Goal: Transaction & Acquisition: Purchase product/service

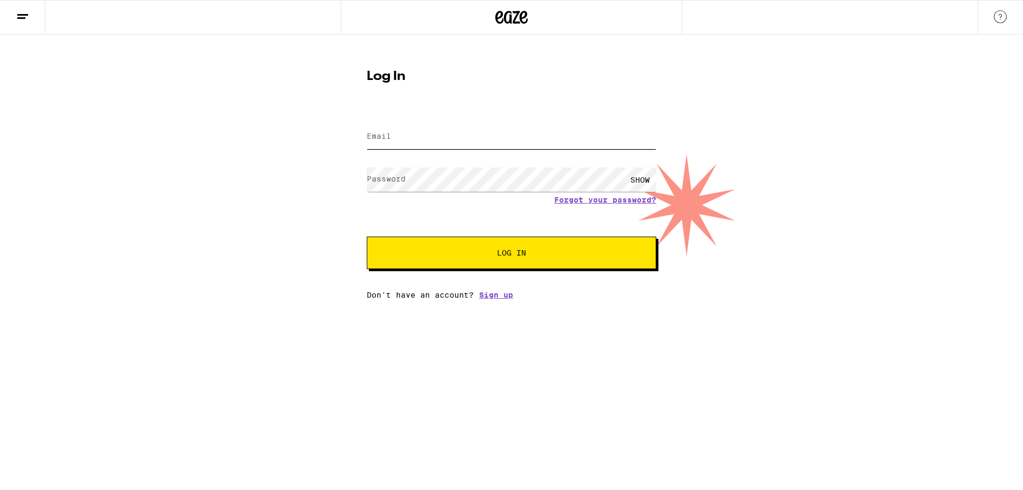
type input "[EMAIL_ADDRESS][DOMAIN_NAME]"
click at [456, 255] on span "Log In" at bounding box center [511, 253] width 202 height 8
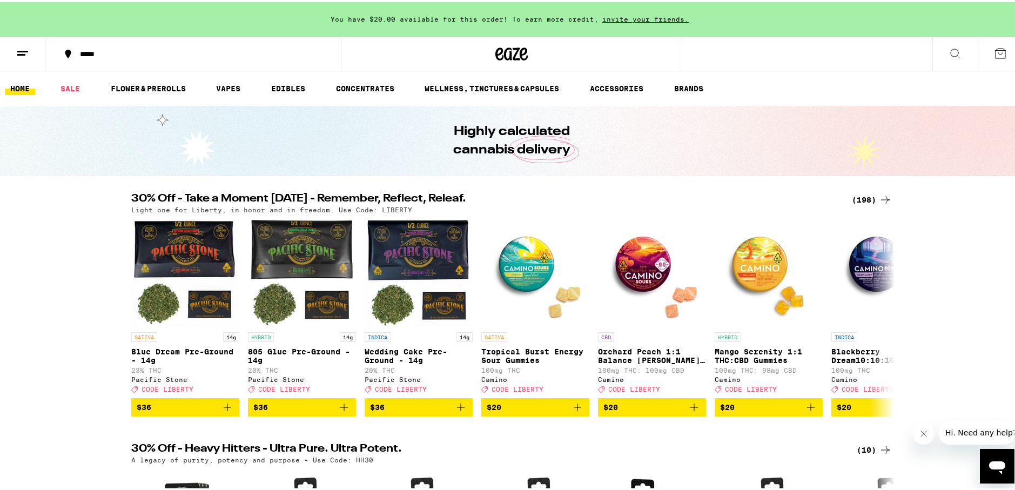
click at [879, 197] on icon at bounding box center [885, 197] width 13 height 13
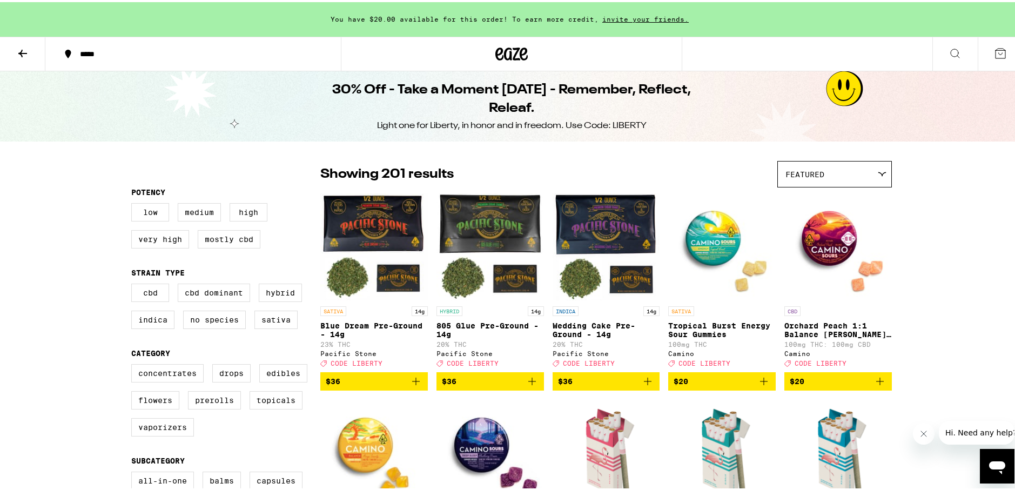
click at [22, 53] on icon at bounding box center [22, 52] width 9 height 8
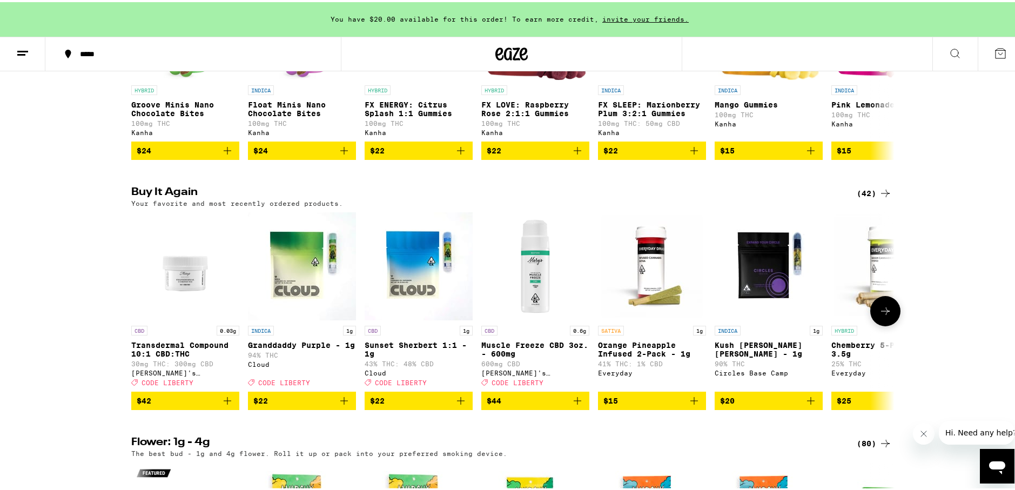
scroll to position [756, 0]
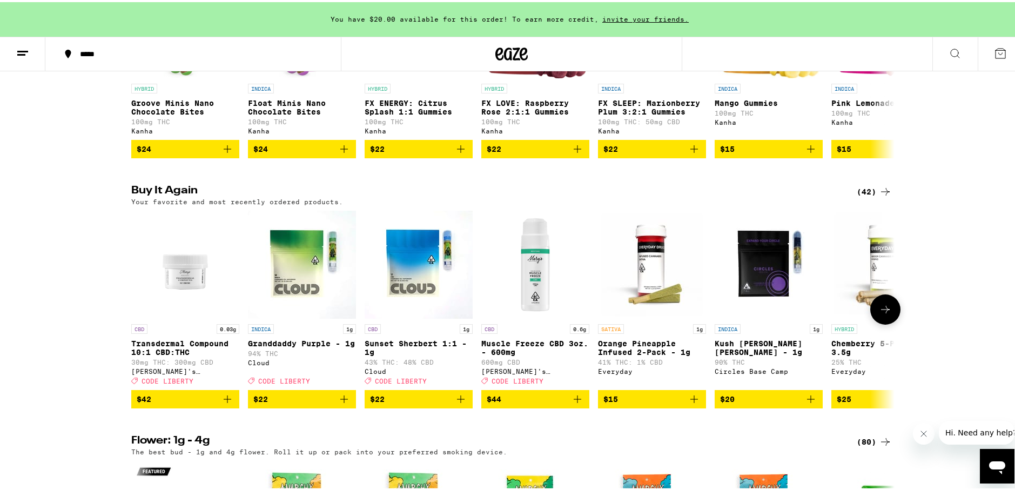
click at [885, 322] on button at bounding box center [885, 307] width 30 height 30
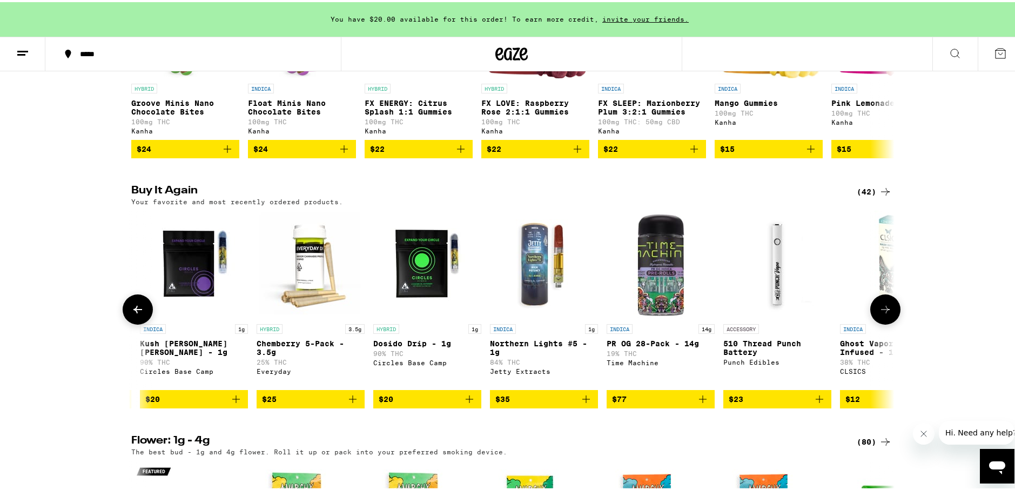
scroll to position [0, 643]
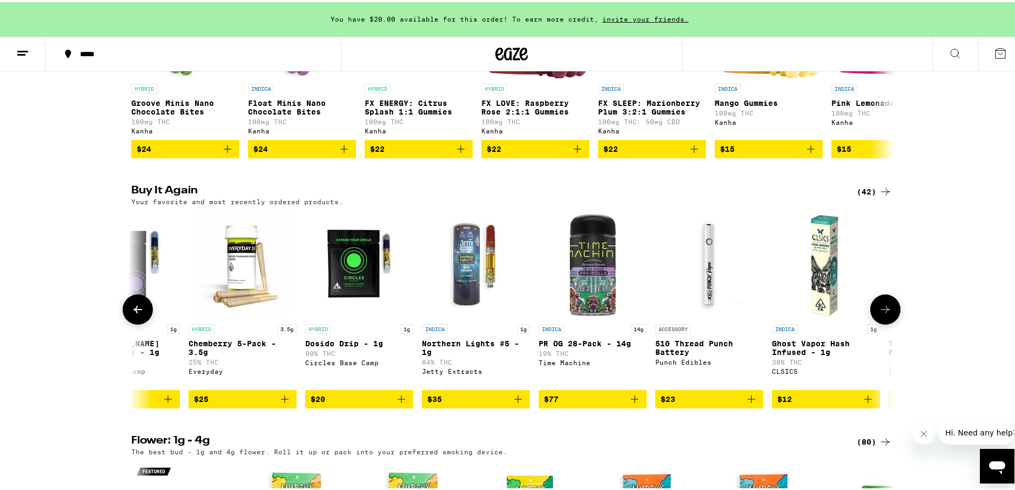
click at [885, 322] on button at bounding box center [885, 307] width 30 height 30
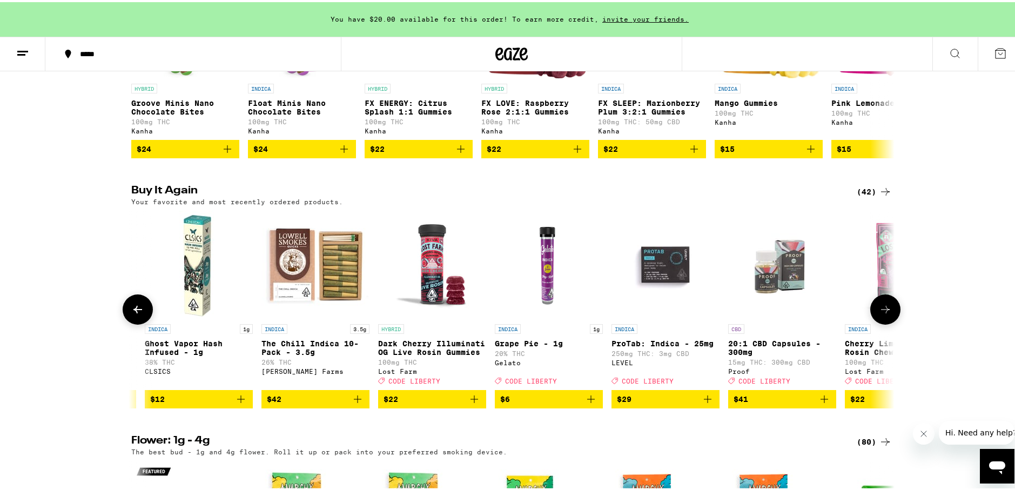
scroll to position [0, 1285]
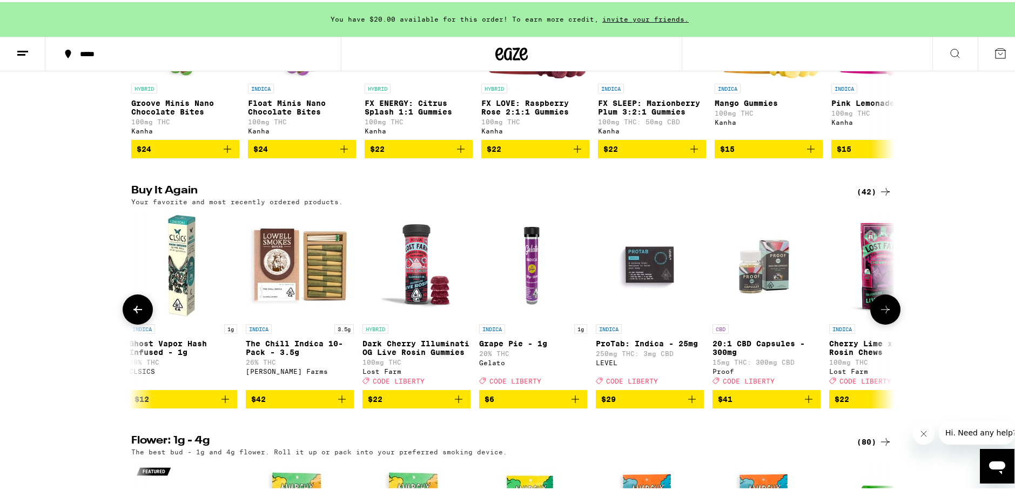
click at [885, 322] on button at bounding box center [885, 307] width 30 height 30
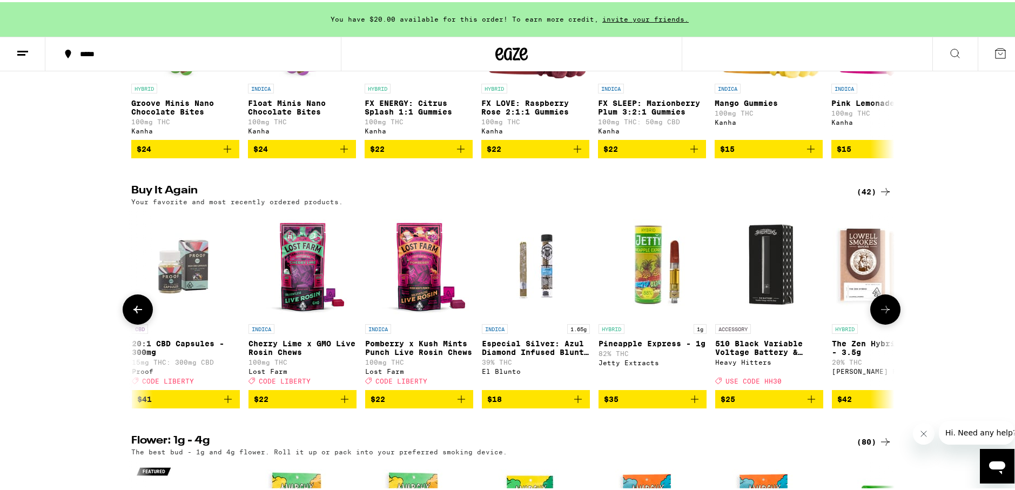
scroll to position [0, 1928]
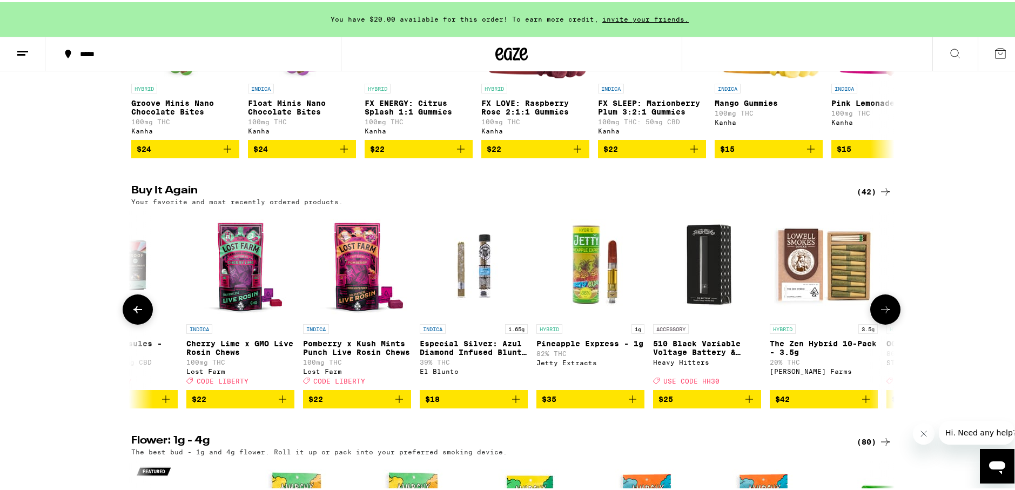
click at [885, 322] on button at bounding box center [885, 307] width 30 height 30
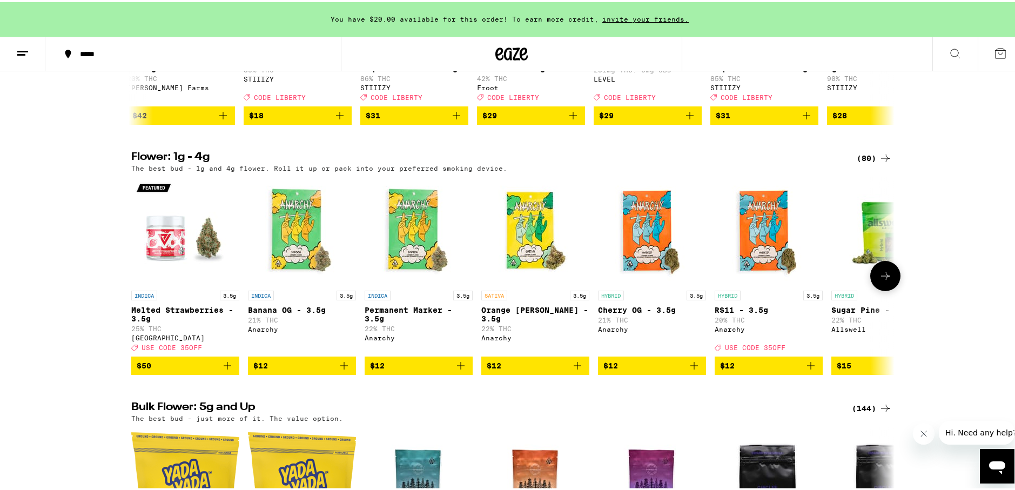
scroll to position [1080, 0]
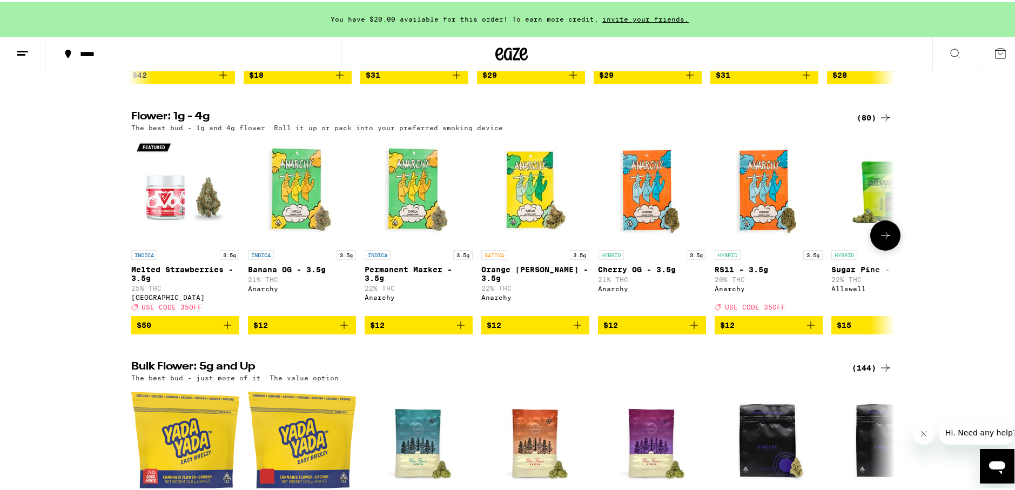
click at [883, 240] on icon at bounding box center [885, 233] width 13 height 13
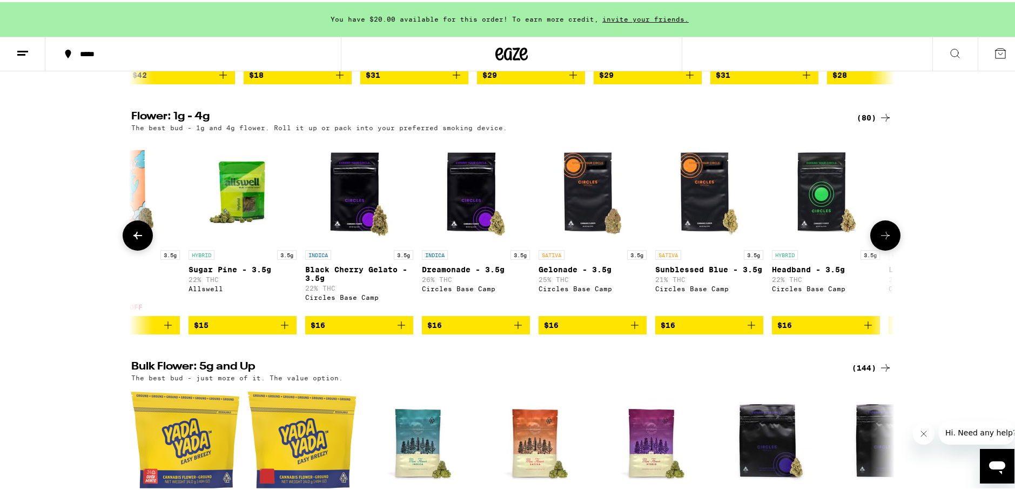
click at [883, 240] on icon at bounding box center [885, 233] width 13 height 13
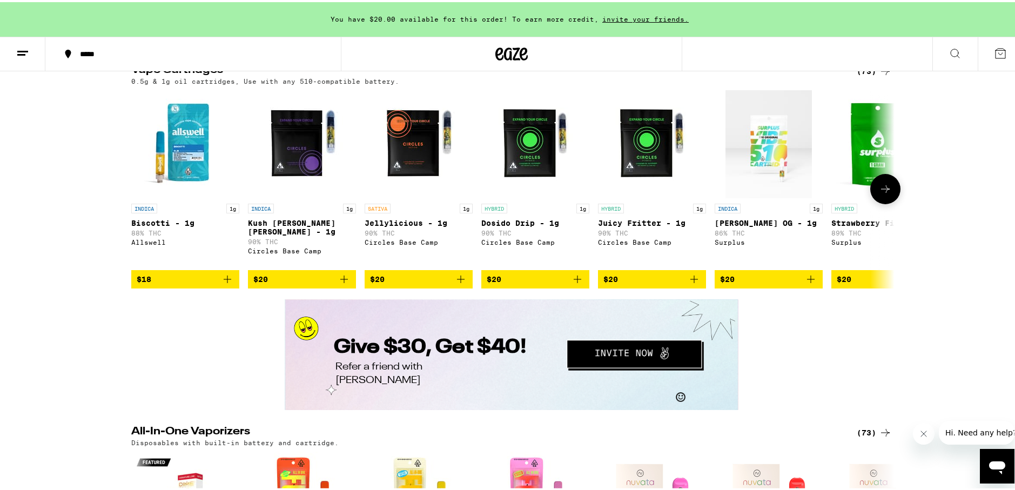
scroll to position [1620, 0]
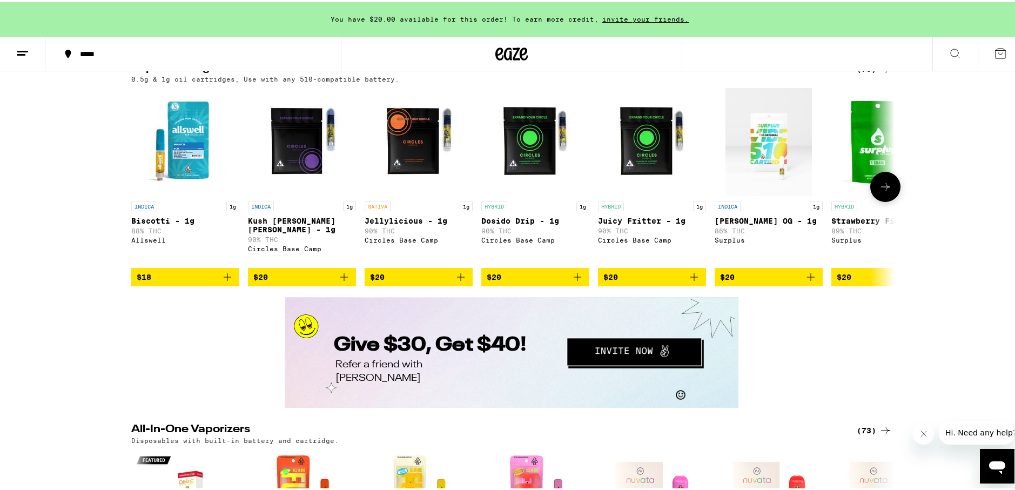
click at [884, 191] on icon at bounding box center [885, 184] width 13 height 13
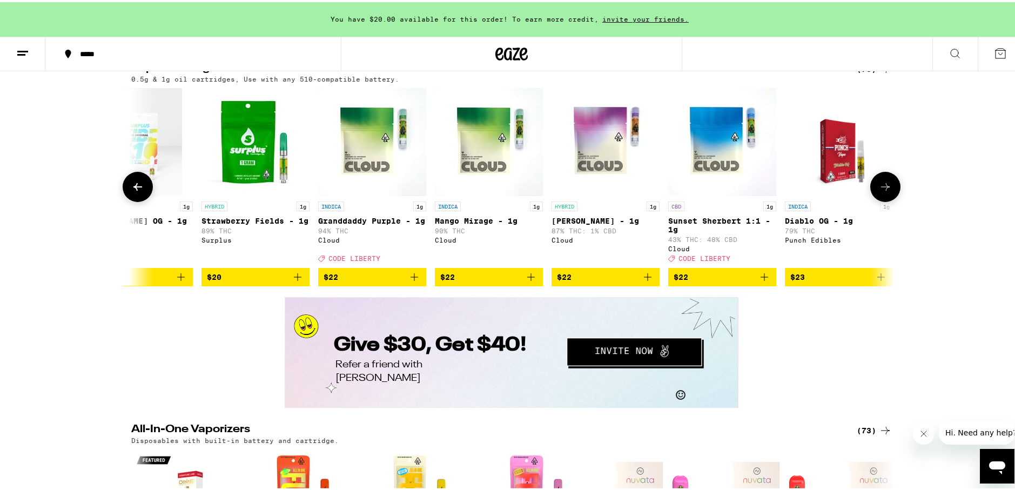
scroll to position [0, 643]
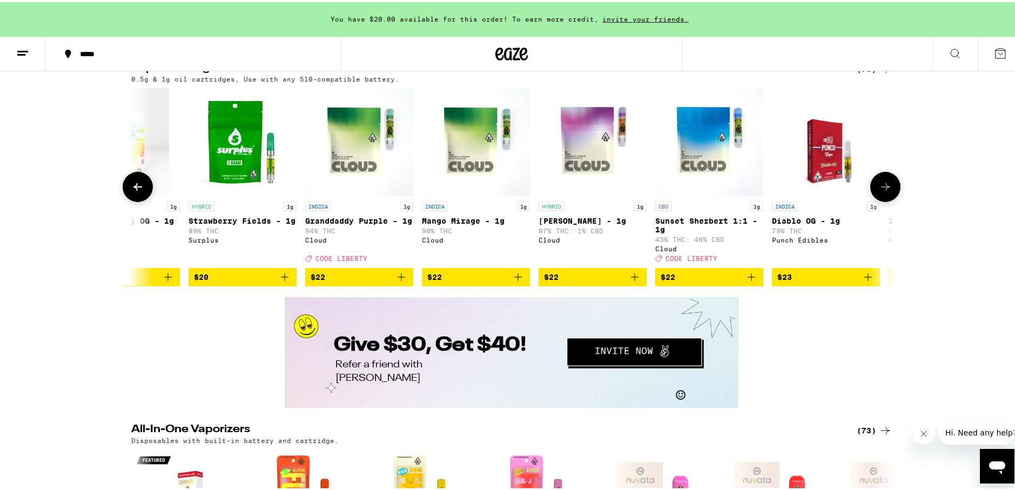
click at [884, 191] on icon at bounding box center [885, 184] width 13 height 13
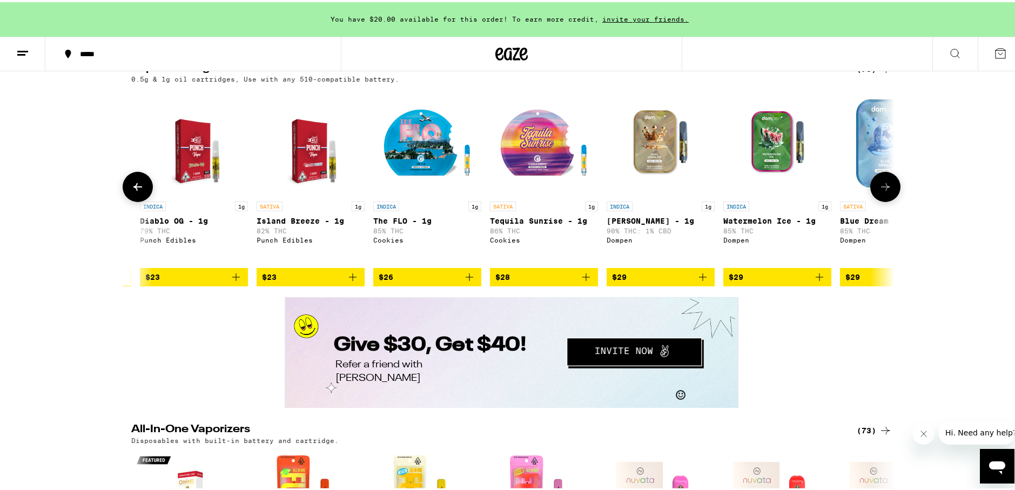
scroll to position [0, 1285]
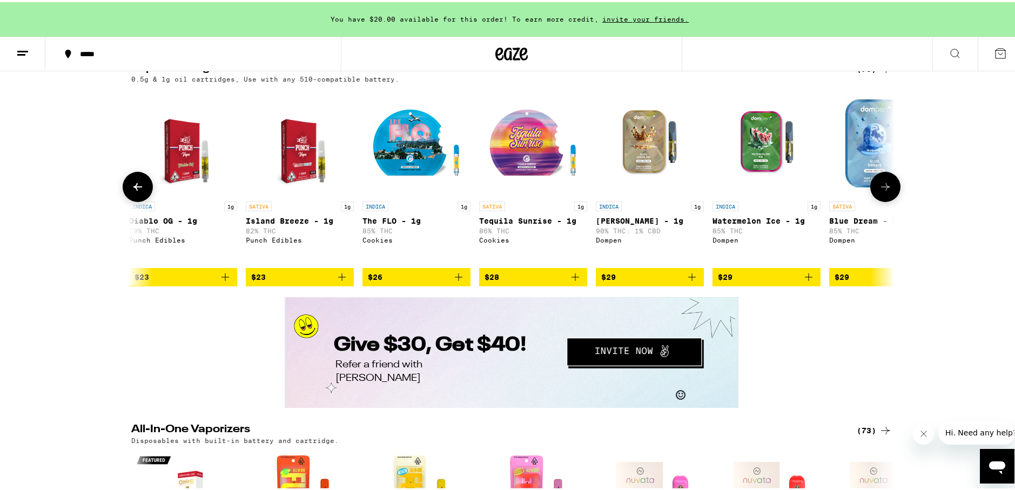
click at [884, 191] on icon at bounding box center [885, 184] width 13 height 13
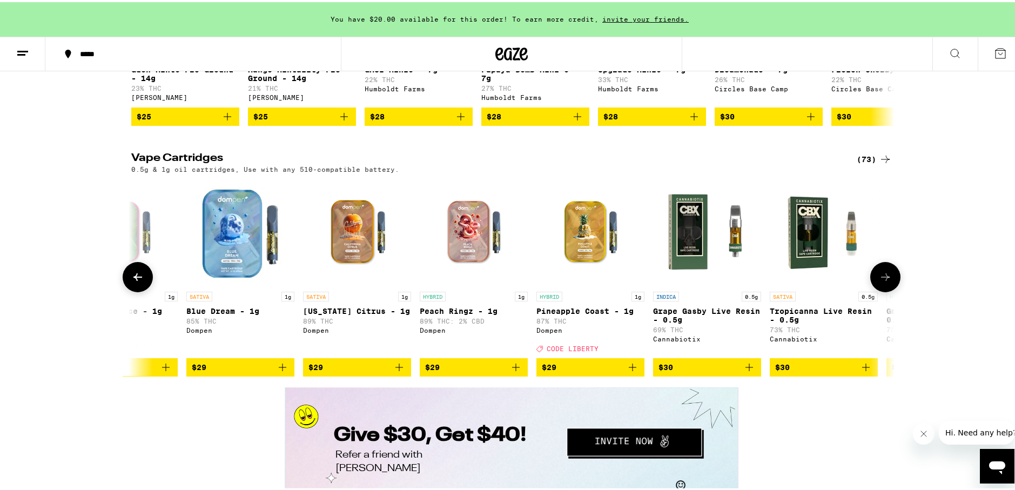
scroll to position [1566, 0]
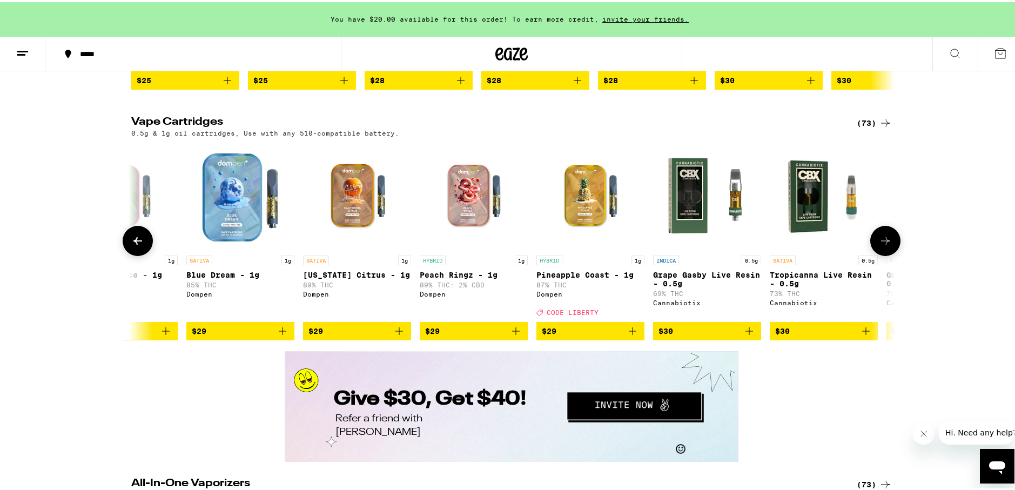
click at [888, 254] on button at bounding box center [885, 239] width 30 height 30
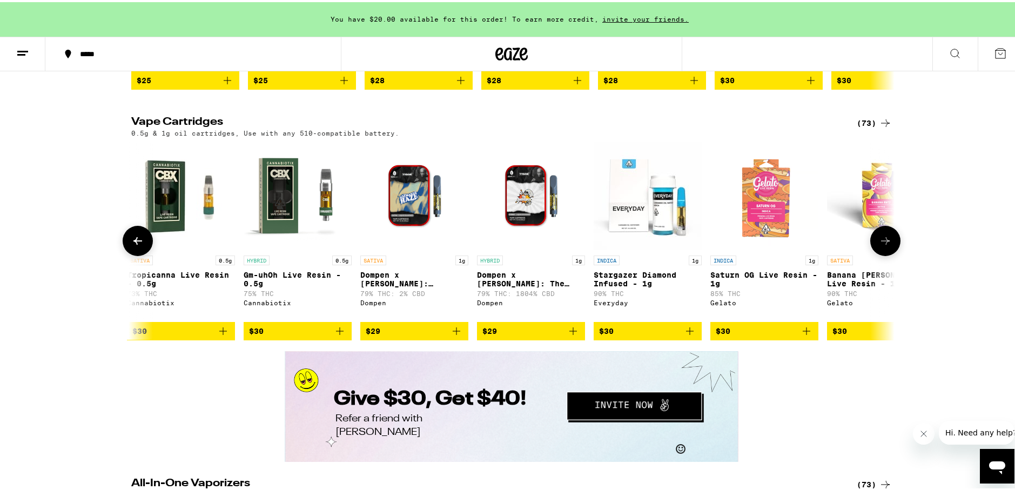
click at [881, 245] on icon at bounding box center [885, 238] width 13 height 13
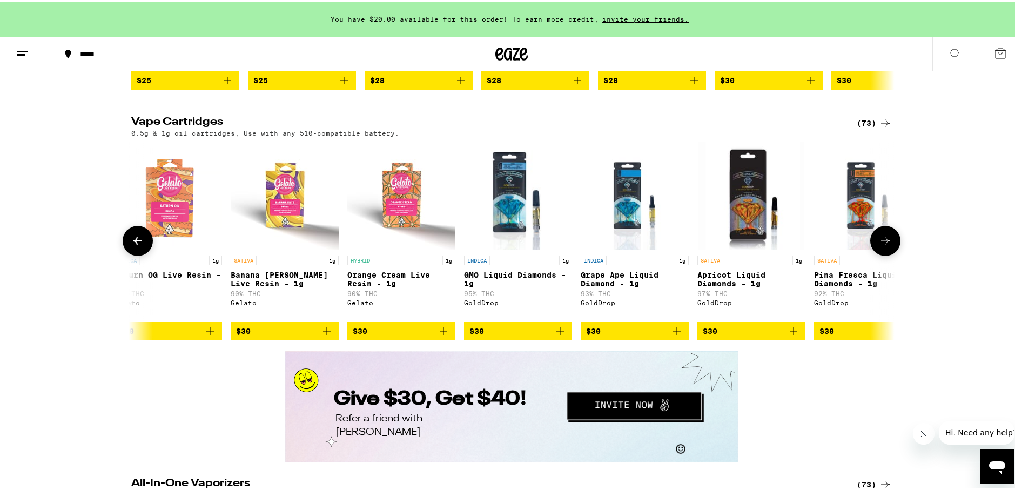
scroll to position [0, 3213]
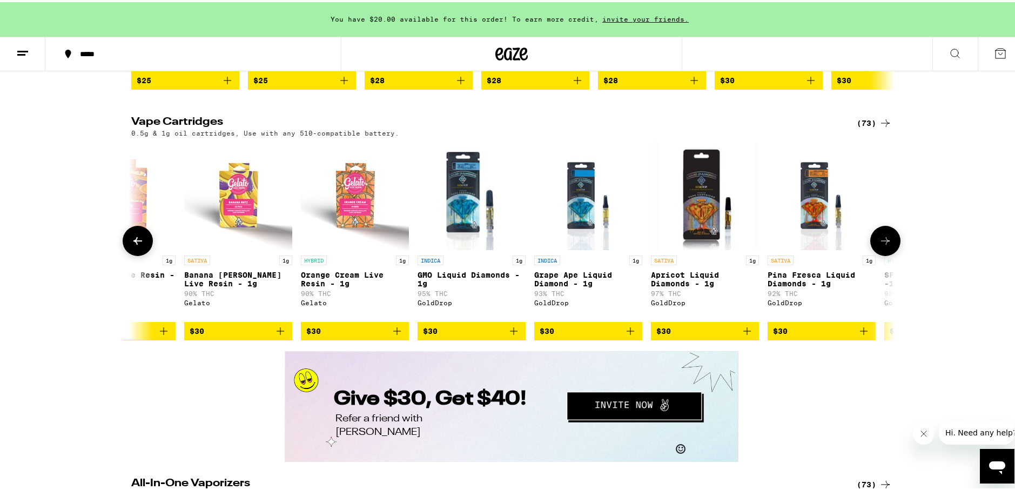
click at [882, 245] on icon at bounding box center [885, 238] width 13 height 13
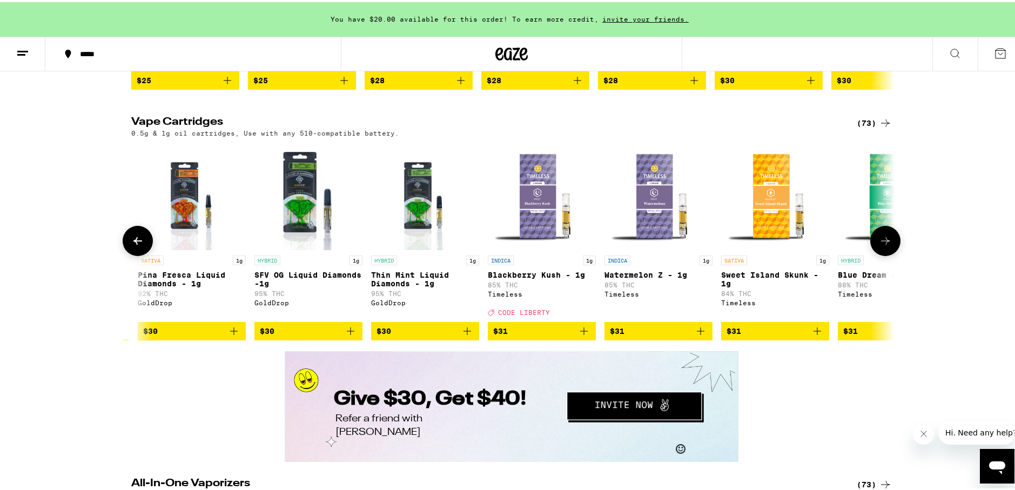
scroll to position [0, 3856]
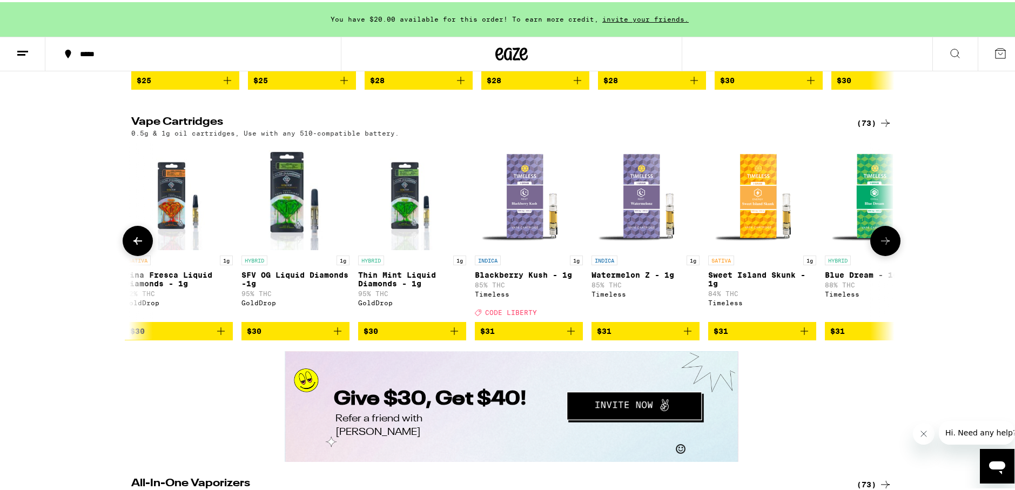
click at [882, 245] on icon at bounding box center [885, 238] width 13 height 13
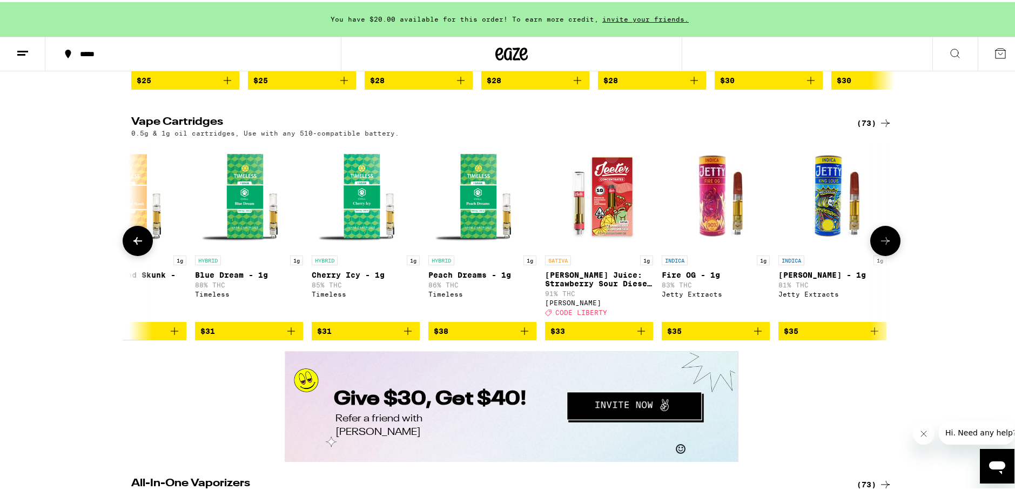
scroll to position [0, 4499]
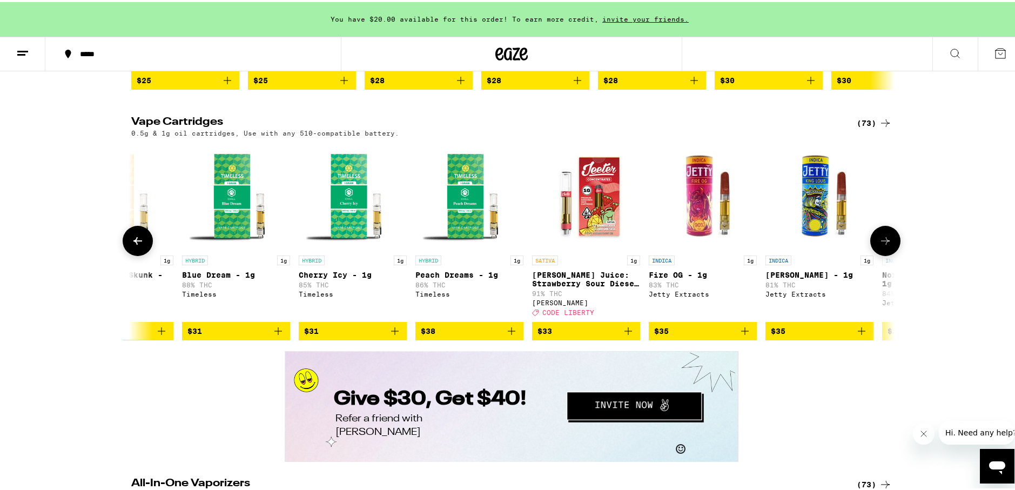
click at [882, 242] on icon at bounding box center [885, 239] width 9 height 8
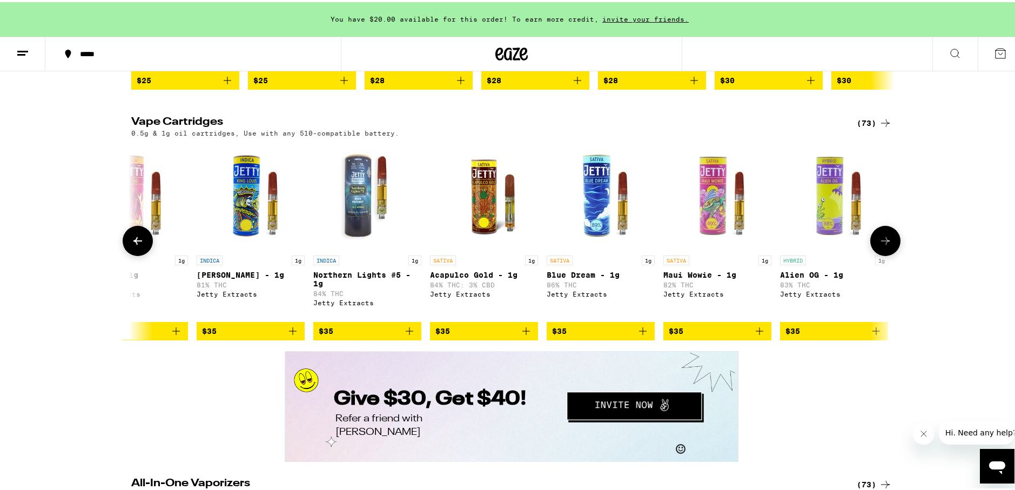
scroll to position [0, 5141]
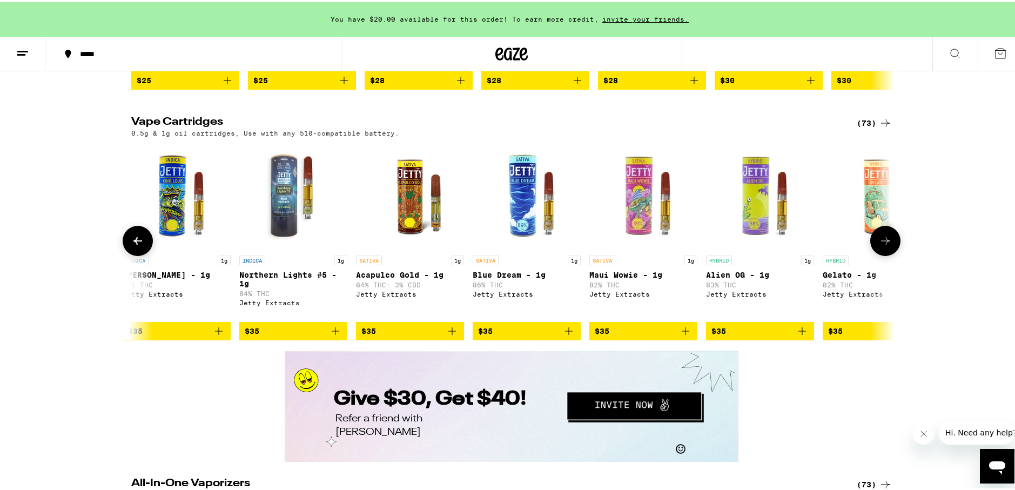
click at [879, 245] on icon at bounding box center [885, 238] width 13 height 13
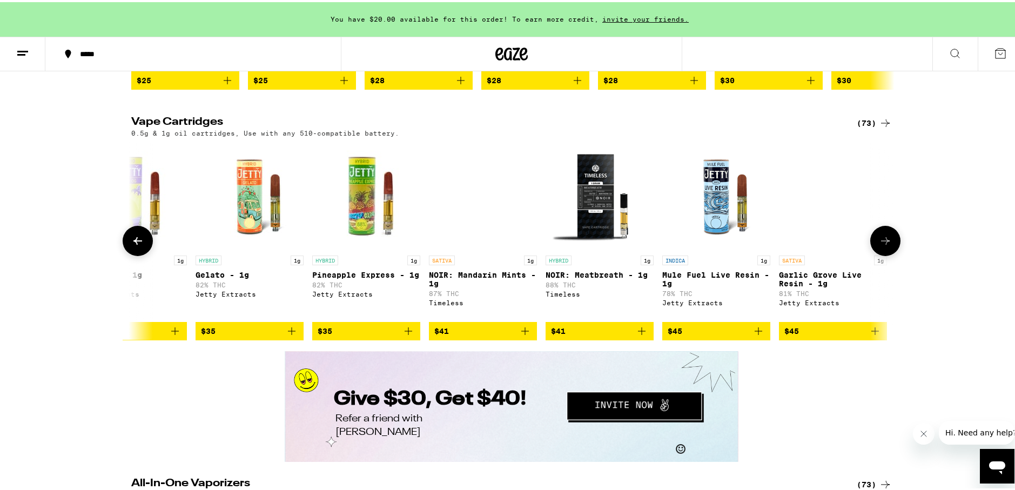
scroll to position [0, 5784]
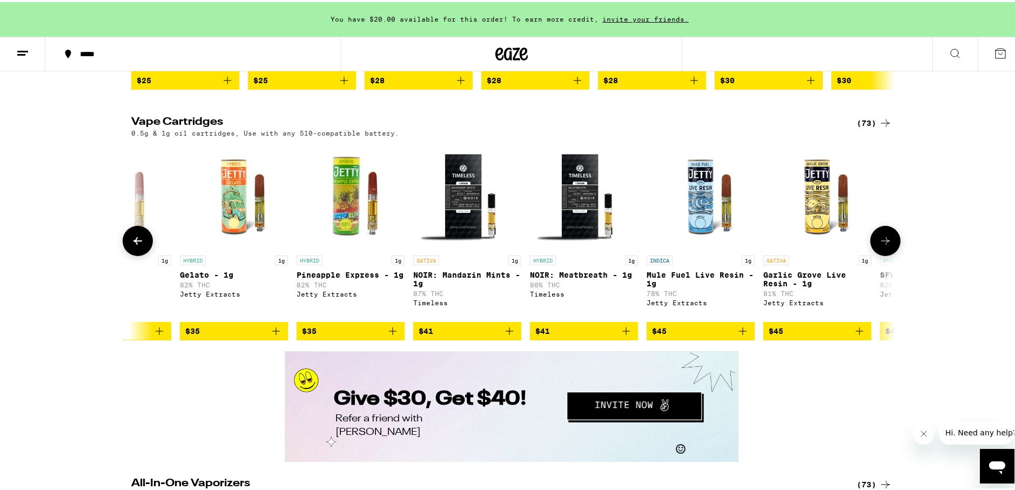
click at [879, 245] on icon at bounding box center [885, 238] width 13 height 13
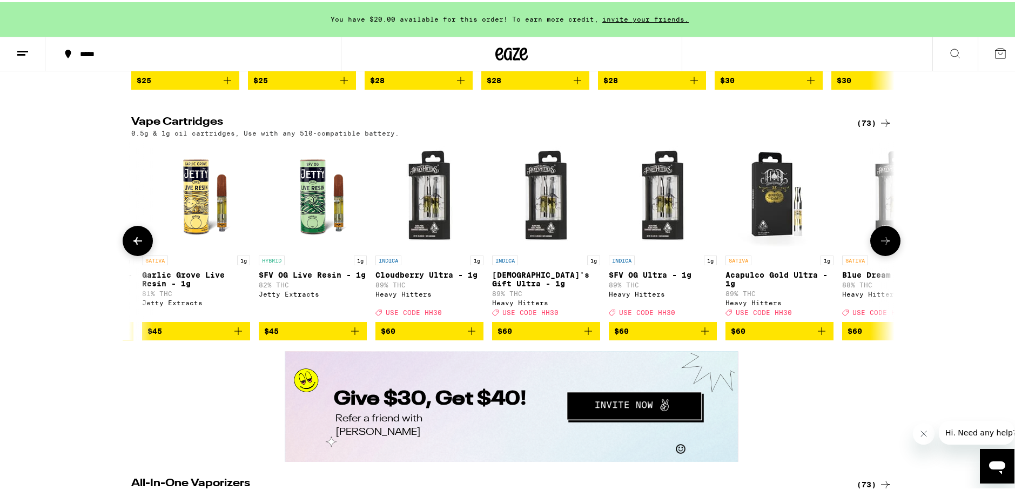
scroll to position [0, 6426]
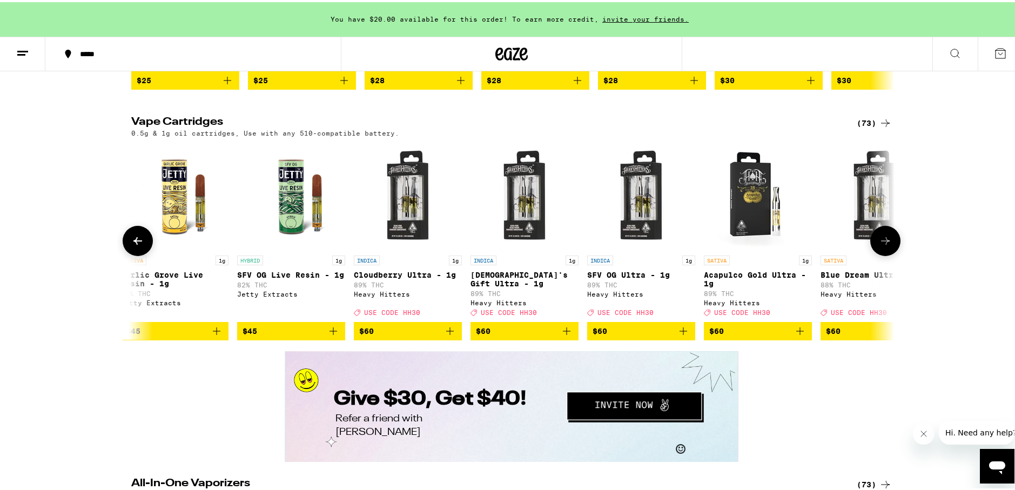
click at [879, 245] on icon at bounding box center [885, 238] width 13 height 13
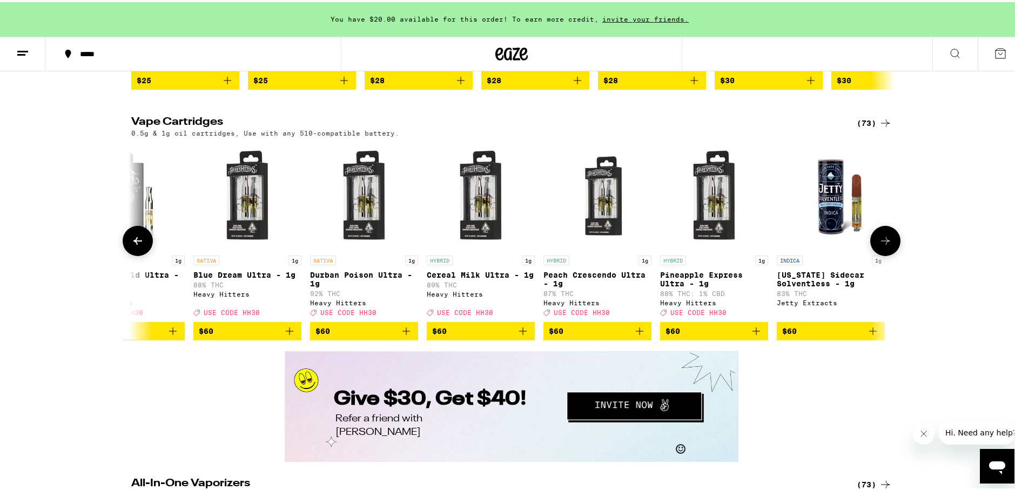
scroll to position [0, 7069]
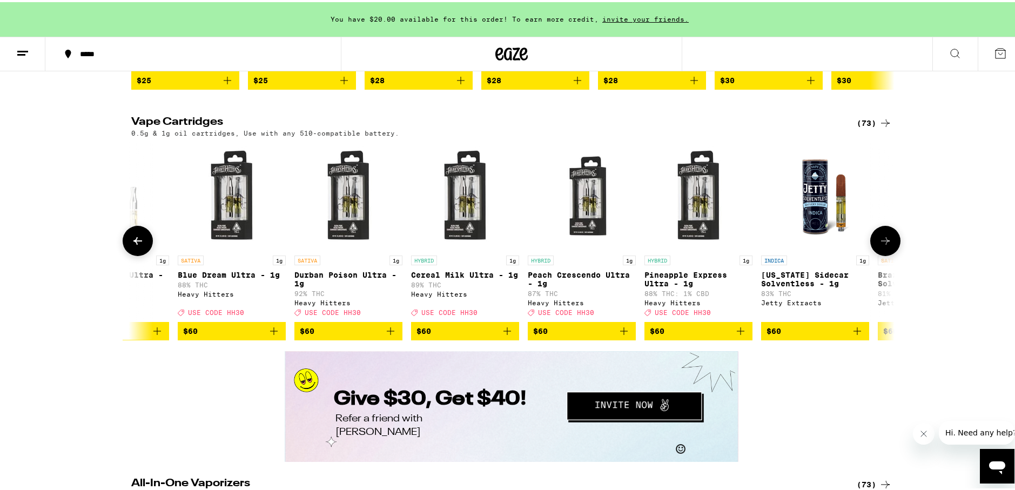
click at [142, 254] on button at bounding box center [138, 239] width 30 height 30
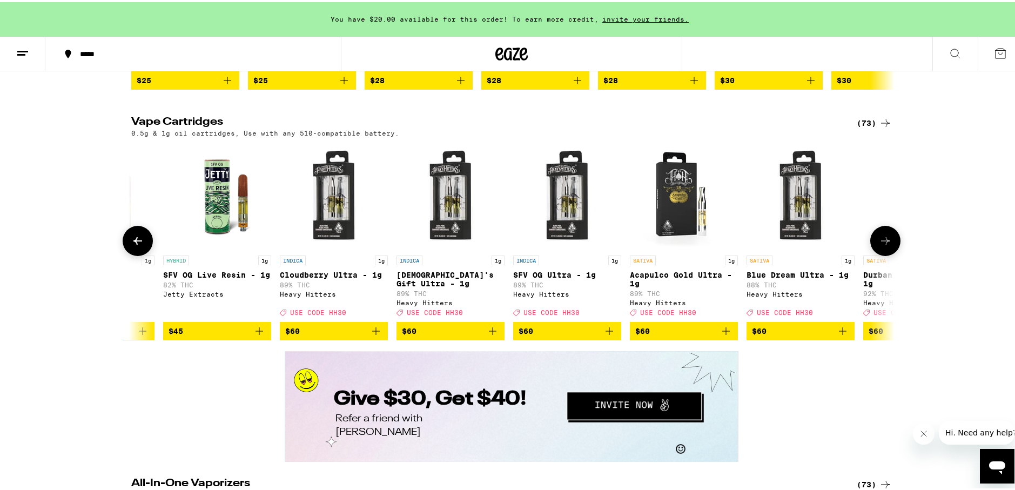
scroll to position [0, 6426]
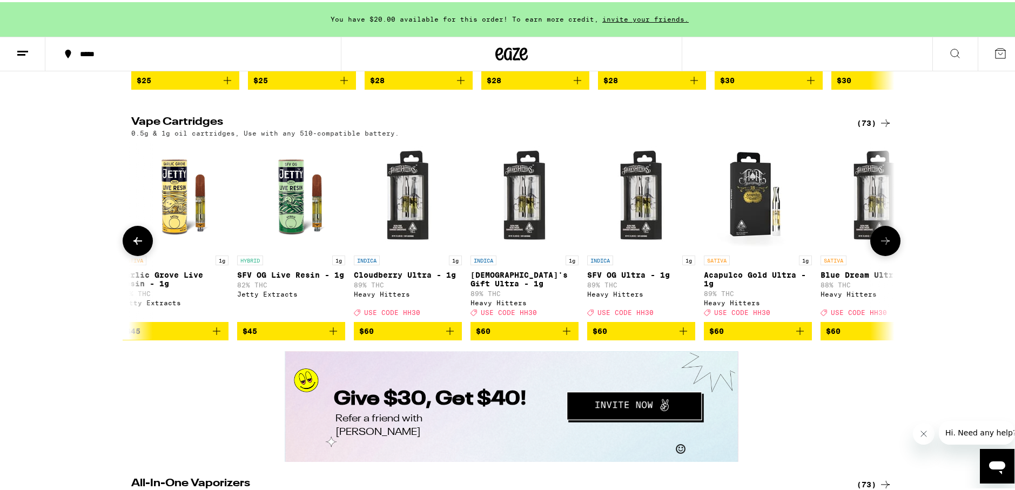
click at [142, 254] on button at bounding box center [138, 239] width 30 height 30
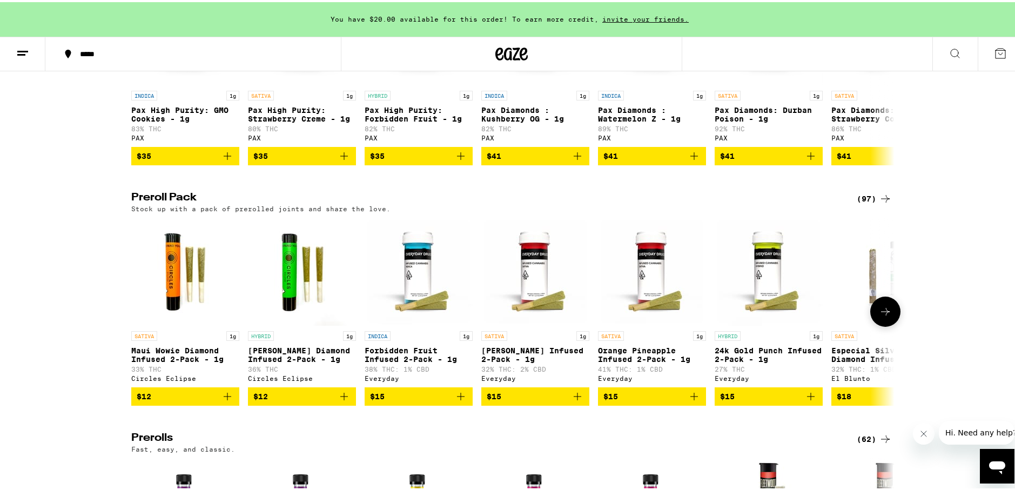
scroll to position [2646, 0]
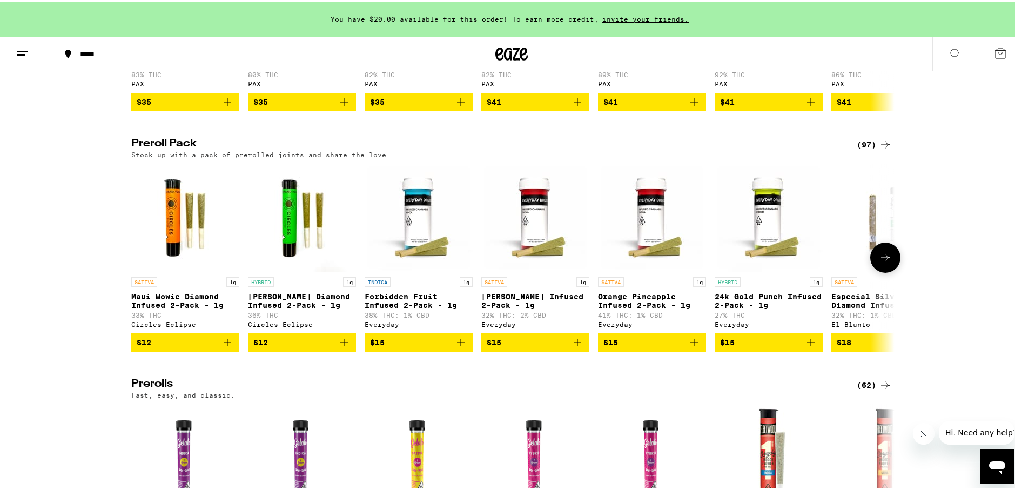
click at [884, 271] on button at bounding box center [885, 255] width 30 height 30
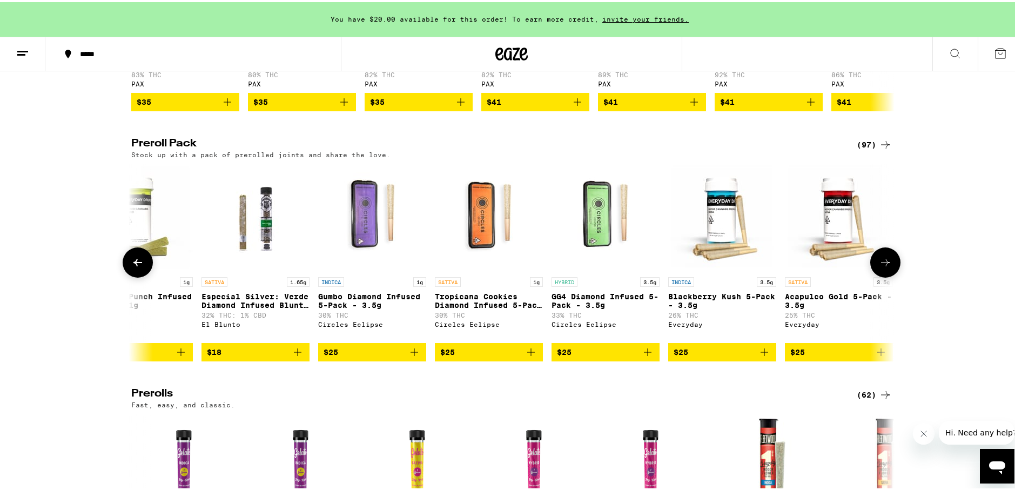
scroll to position [0, 643]
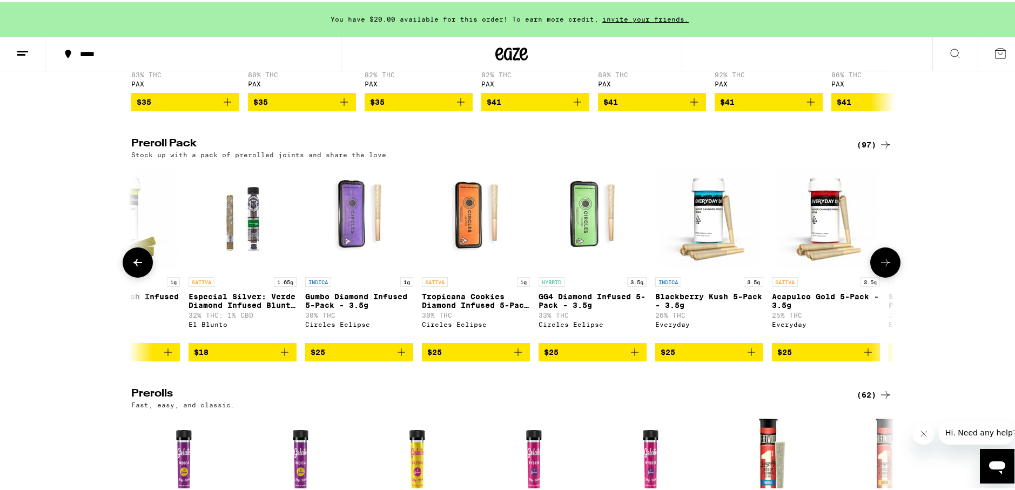
click at [879, 267] on icon at bounding box center [885, 260] width 13 height 13
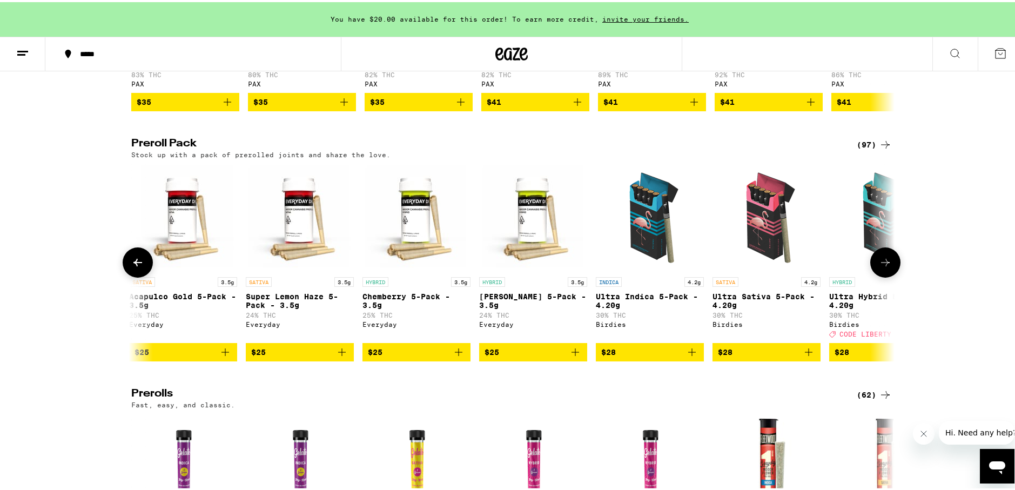
click at [879, 267] on icon at bounding box center [885, 260] width 13 height 13
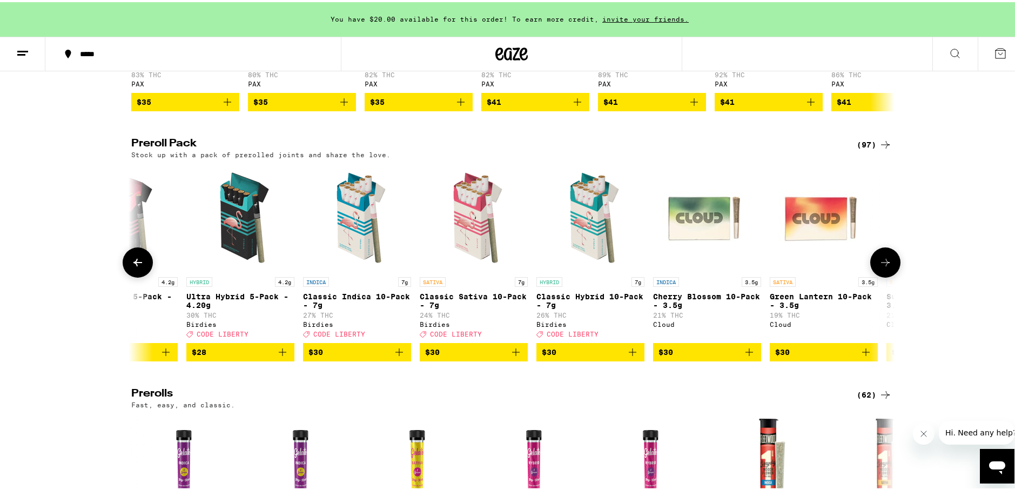
click at [879, 267] on icon at bounding box center [885, 260] width 13 height 13
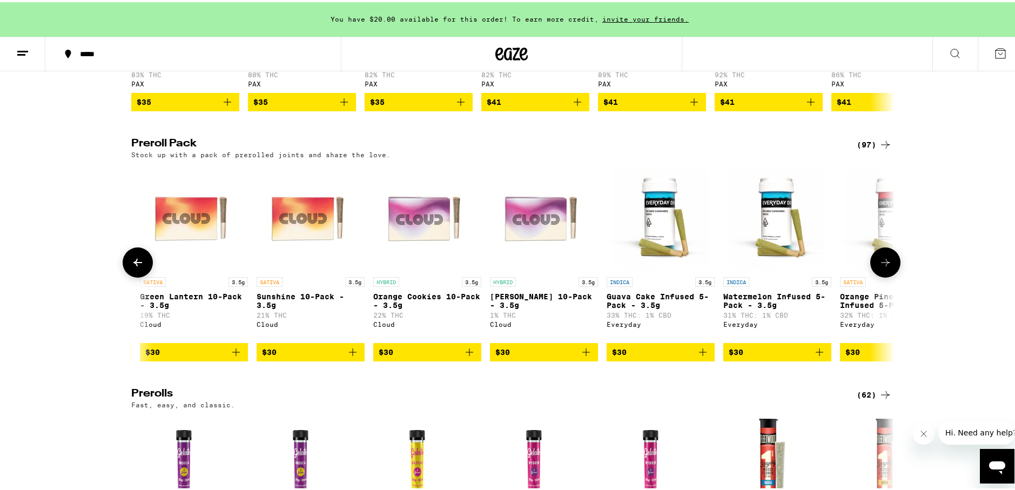
scroll to position [0, 2571]
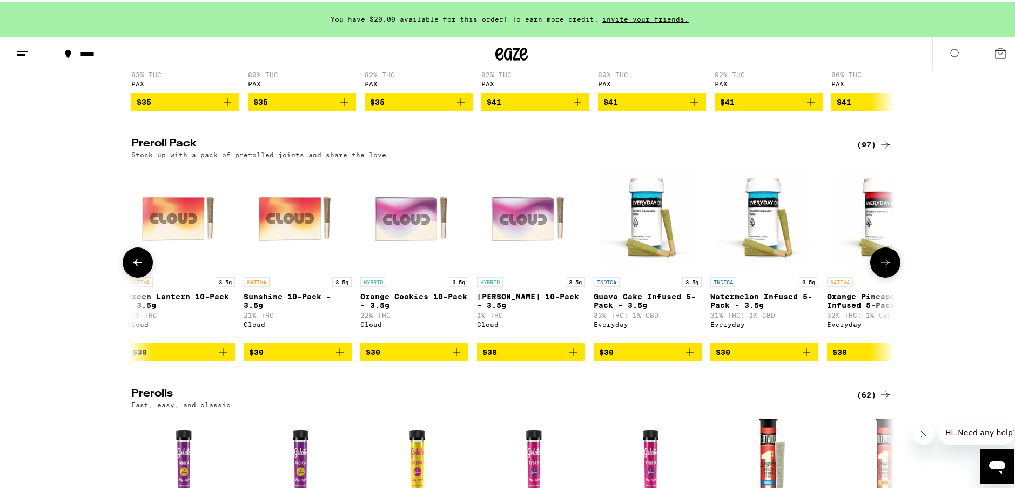
click at [879, 267] on icon at bounding box center [885, 260] width 13 height 13
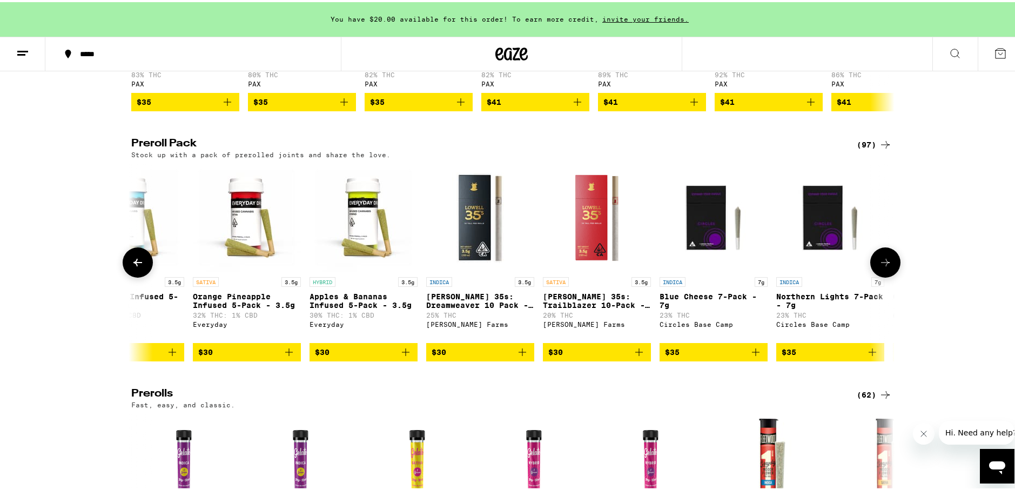
scroll to position [0, 3213]
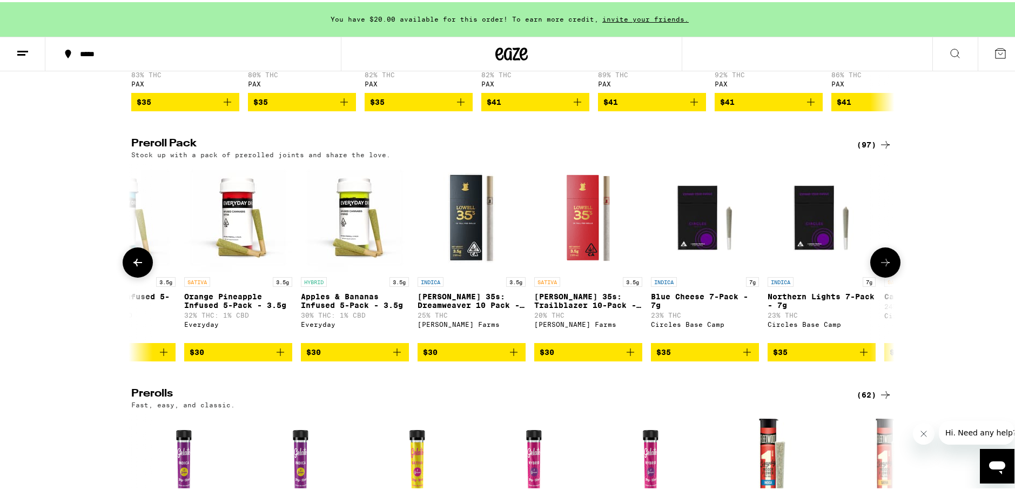
click at [879, 267] on icon at bounding box center [885, 260] width 13 height 13
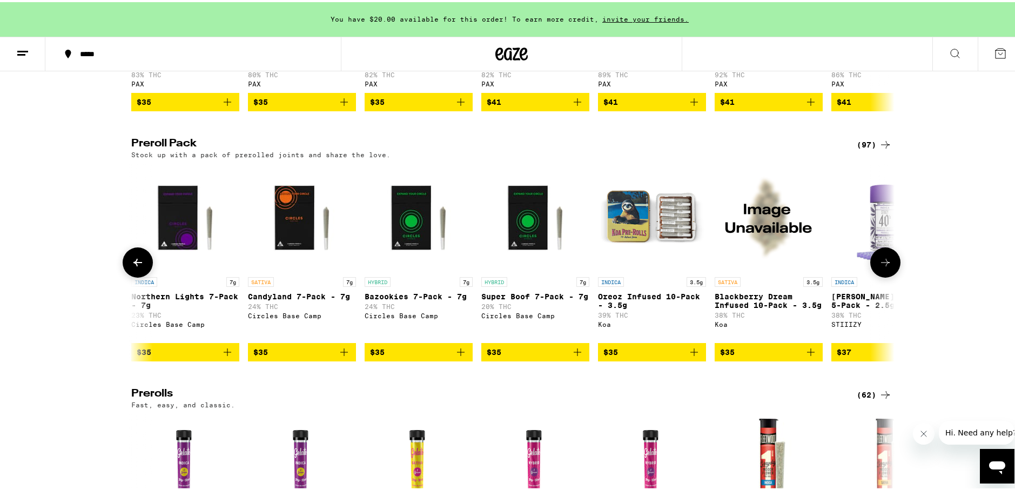
scroll to position [0, 3856]
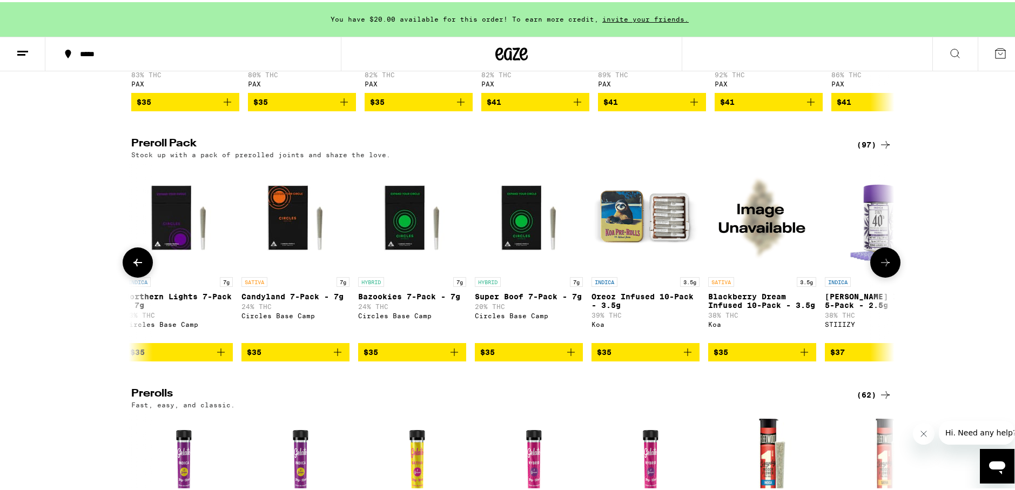
click at [881, 267] on icon at bounding box center [885, 260] width 13 height 13
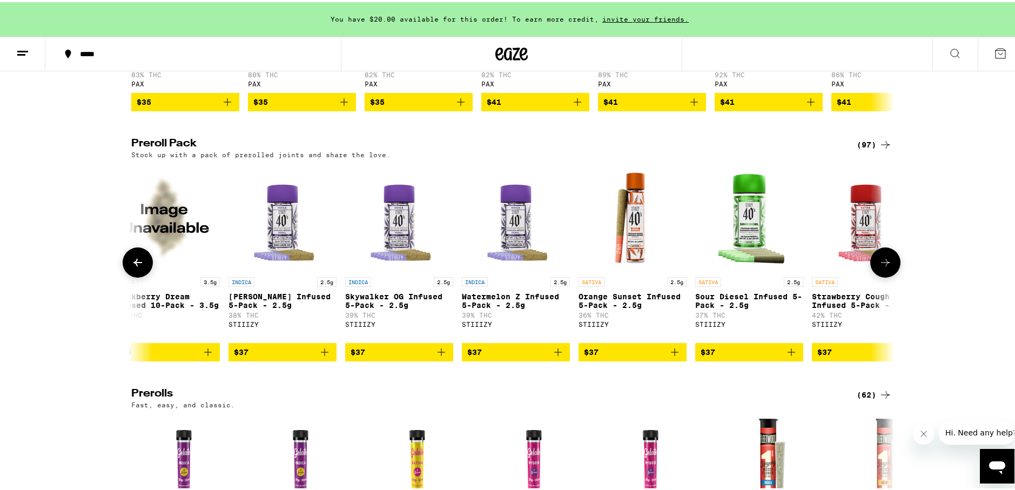
scroll to position [0, 4499]
